Goal: Task Accomplishment & Management: Use online tool/utility

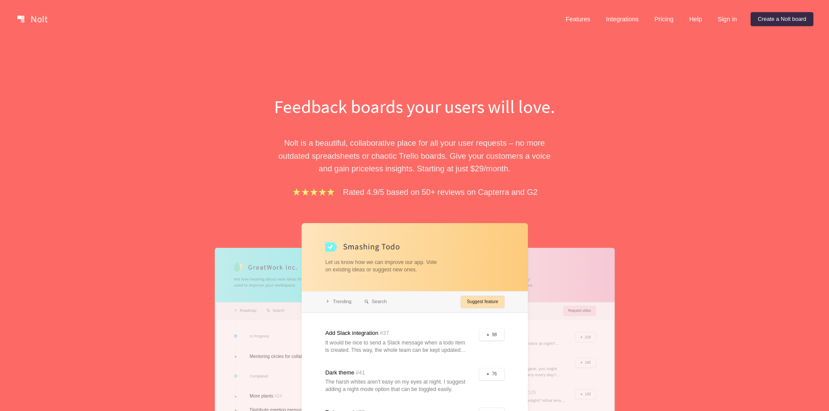
click at [28, 28] on div "Features Integrations Pricing Help Sign in Create a Nolt board Menu" at bounding box center [414, 19] width 829 height 38
click at [772, 22] on link "Create a Nolt board" at bounding box center [782, 19] width 63 height 14
click at [724, 22] on link "Sign in" at bounding box center [727, 19] width 33 height 14
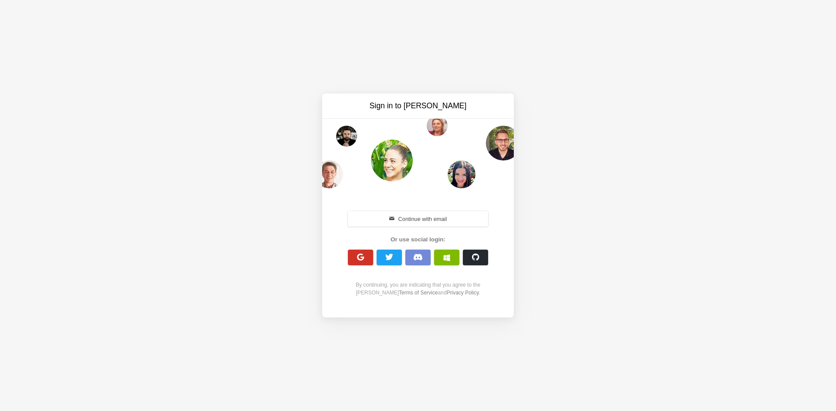
click at [356, 263] on button "button" at bounding box center [360, 258] width 25 height 16
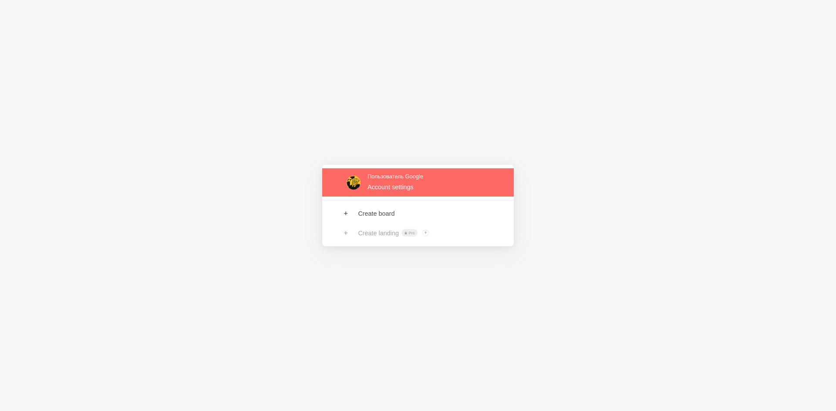
click at [380, 179] on link at bounding box center [418, 182] width 192 height 28
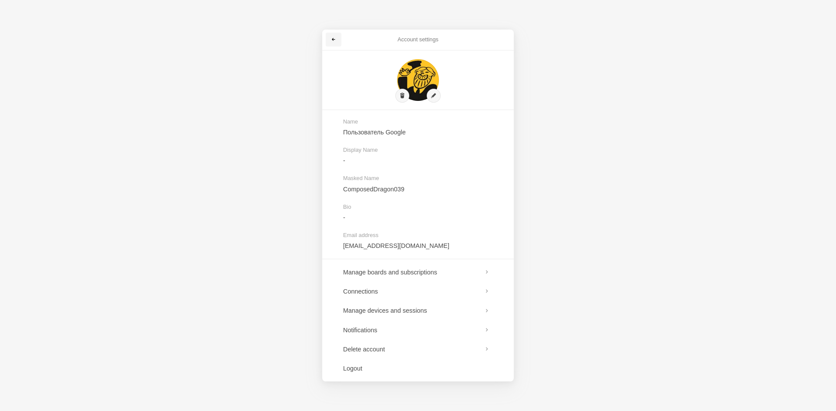
click at [326, 38] on link at bounding box center [334, 40] width 16 height 14
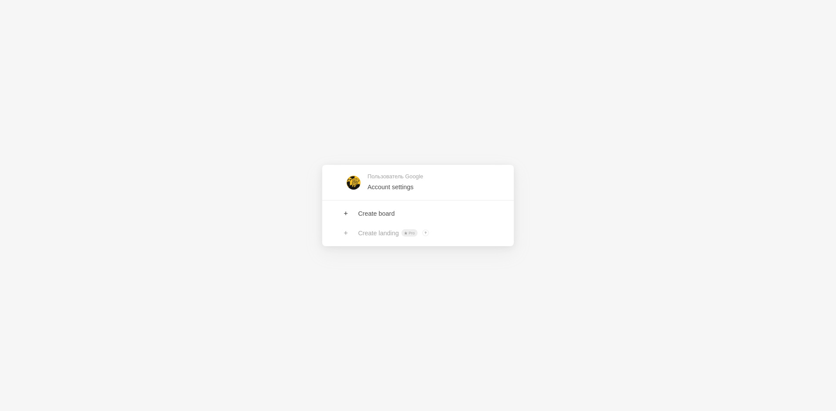
click at [357, 78] on div "Пользователь Google Account settings Create board Create landing Pro ? Board ow…" at bounding box center [418, 205] width 836 height 411
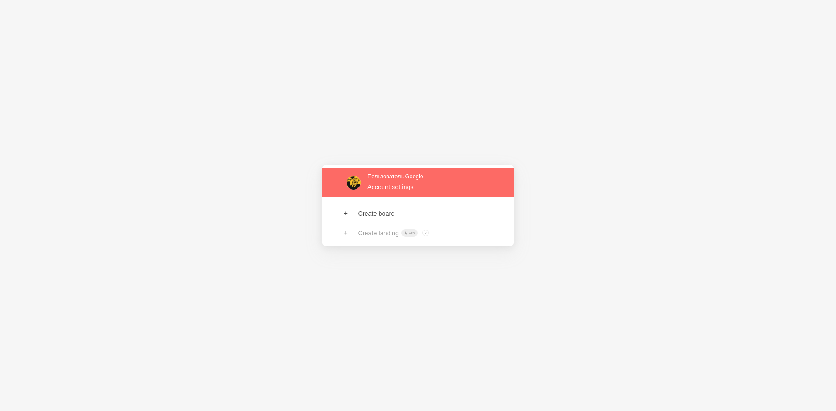
click at [341, 185] on link at bounding box center [418, 182] width 192 height 28
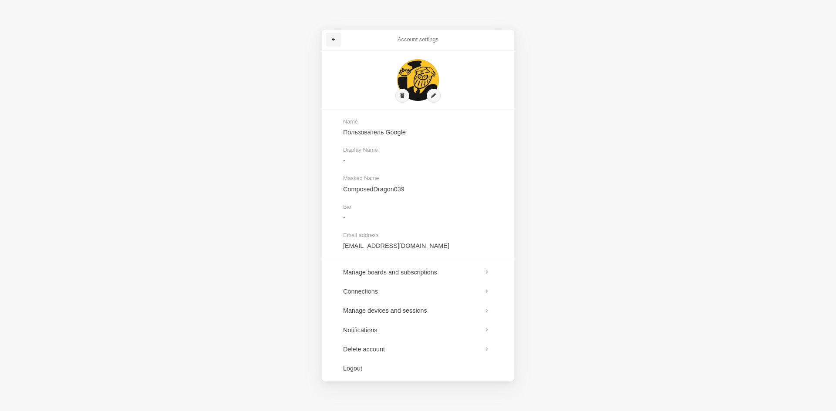
click at [334, 34] on link at bounding box center [334, 40] width 16 height 14
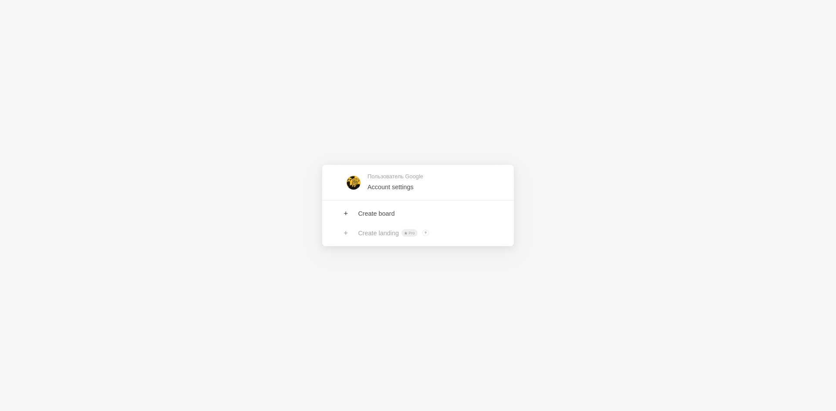
click at [237, 173] on div "Пользователь Google Account settings Create board Create landing Pro ? Board ow…" at bounding box center [418, 205] width 836 height 411
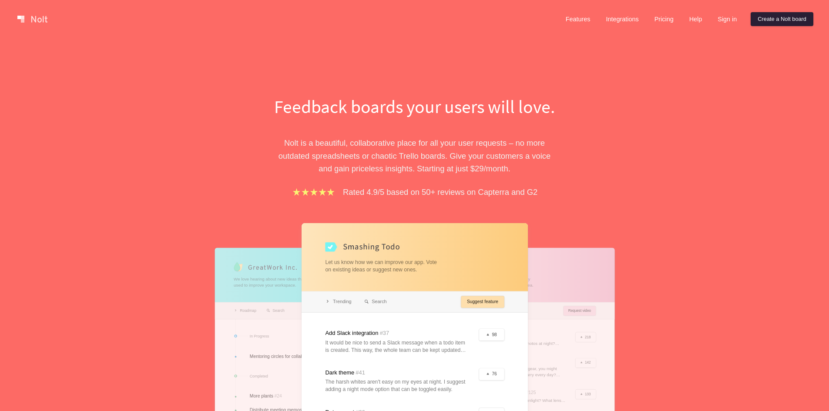
click at [788, 20] on link "Create a Nolt board" at bounding box center [782, 19] width 63 height 14
